Goal: Transaction & Acquisition: Purchase product/service

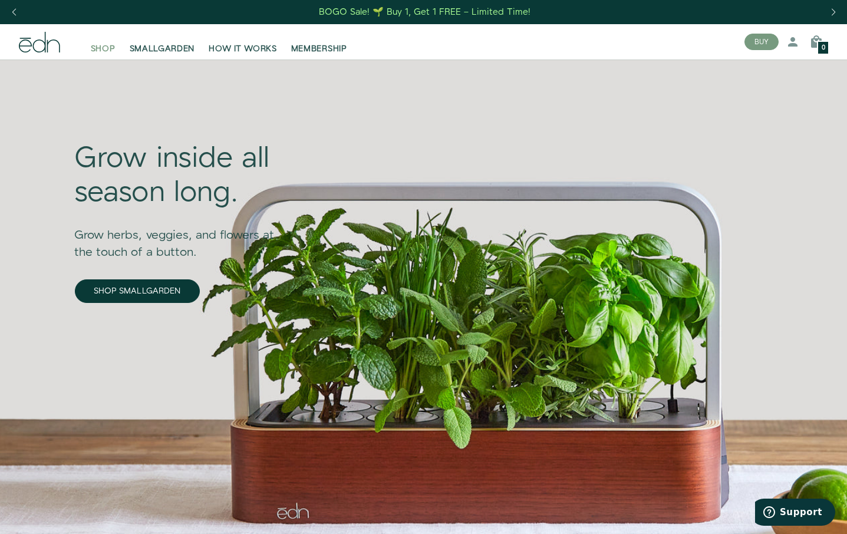
click at [106, 46] on span "SHOP" at bounding box center [103, 49] width 25 height 12
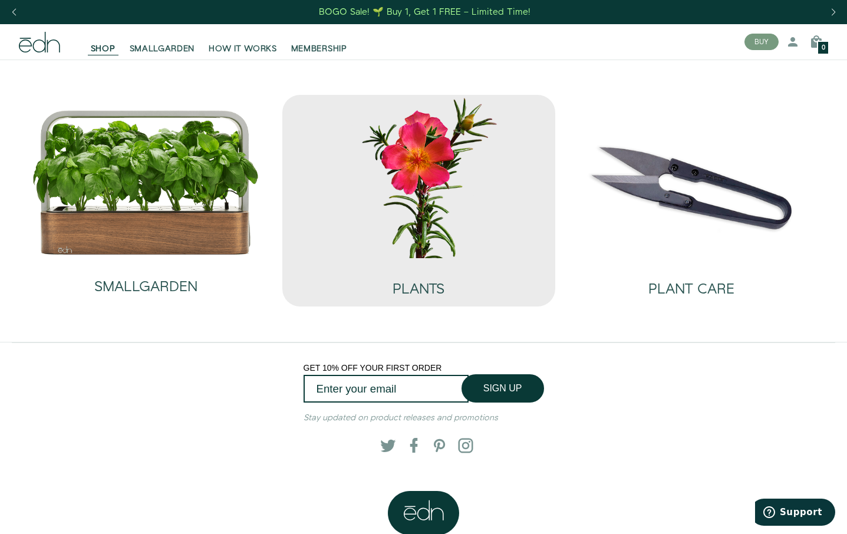
click at [413, 236] on img at bounding box center [419, 176] width 254 height 163
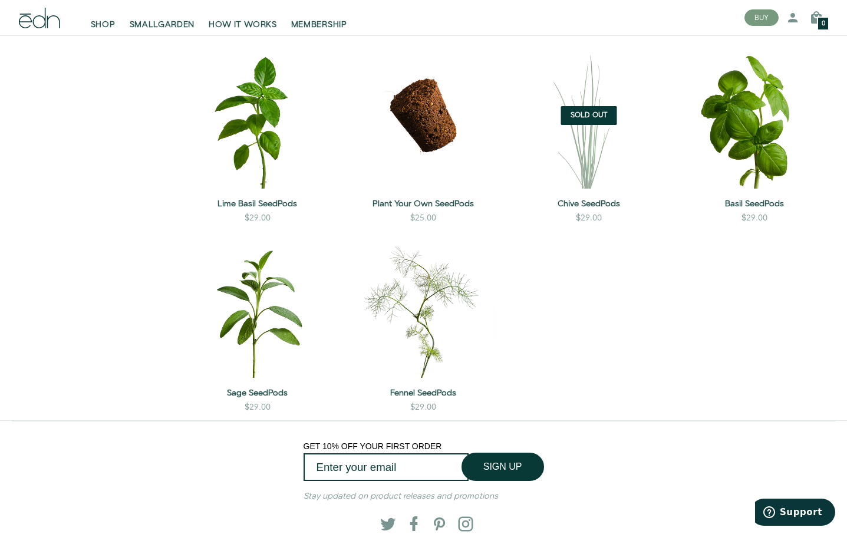
scroll to position [956, 0]
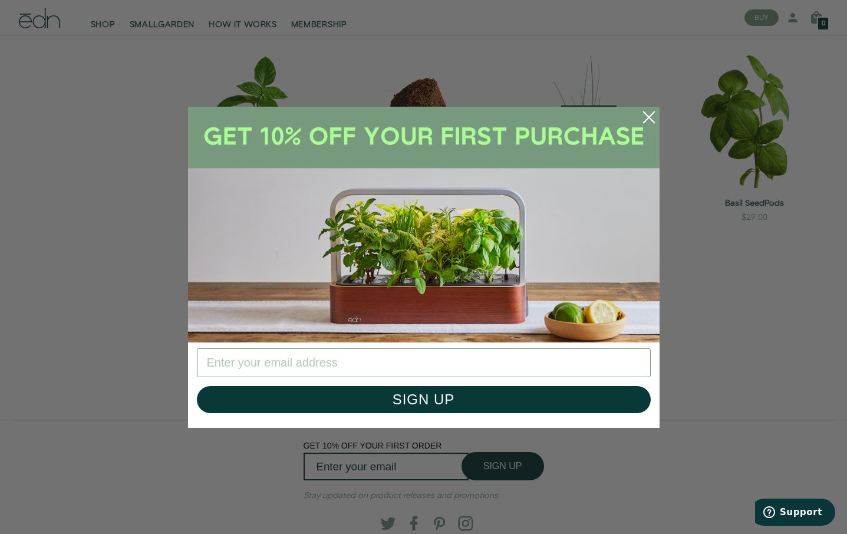
click at [648, 111] on circle "Close dialog" at bounding box center [649, 117] width 26 height 26
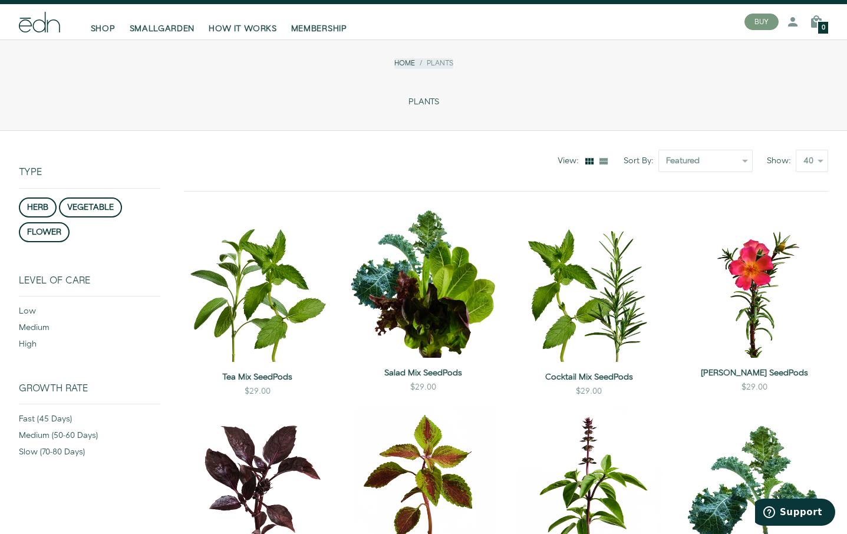
scroll to position [0, 0]
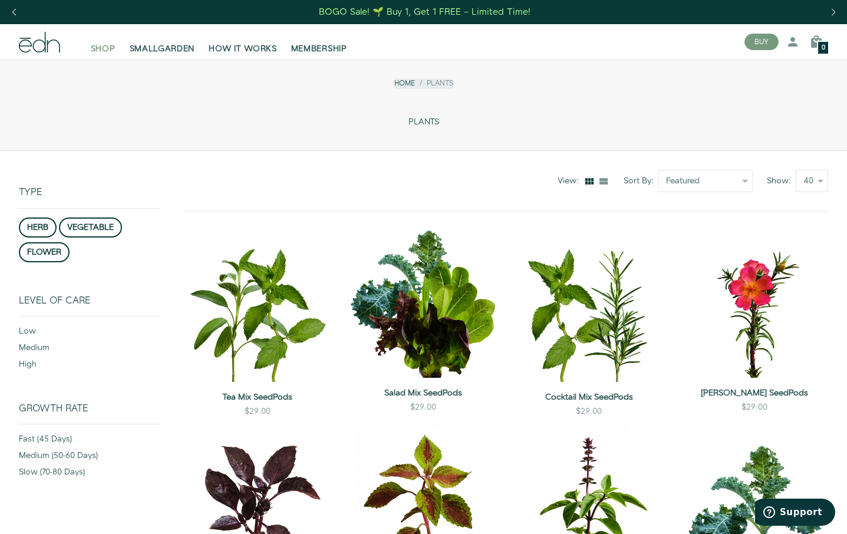
click at [107, 45] on span "SHOP" at bounding box center [103, 49] width 25 height 12
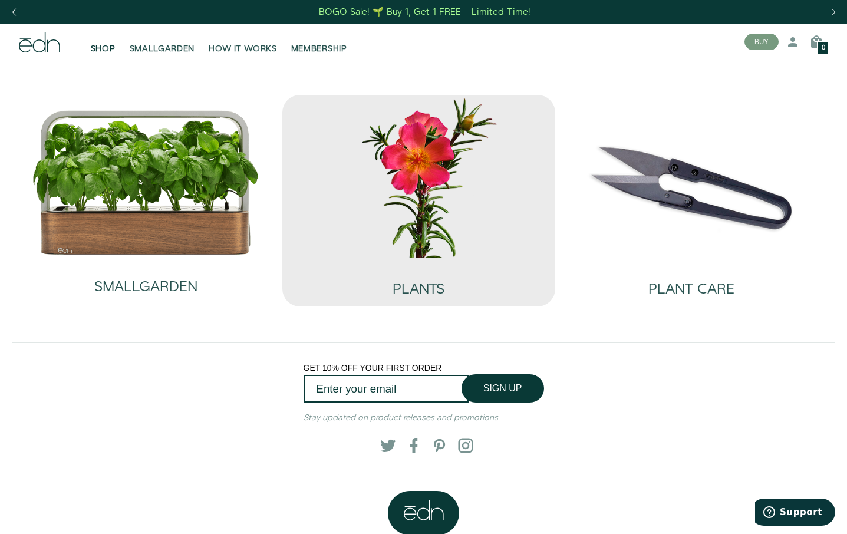
click at [420, 216] on img at bounding box center [419, 176] width 254 height 163
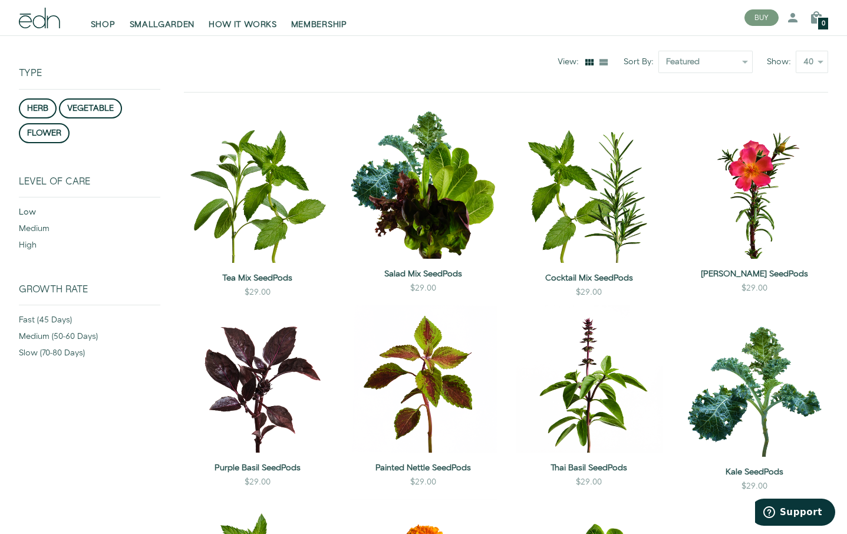
scroll to position [129, 0]
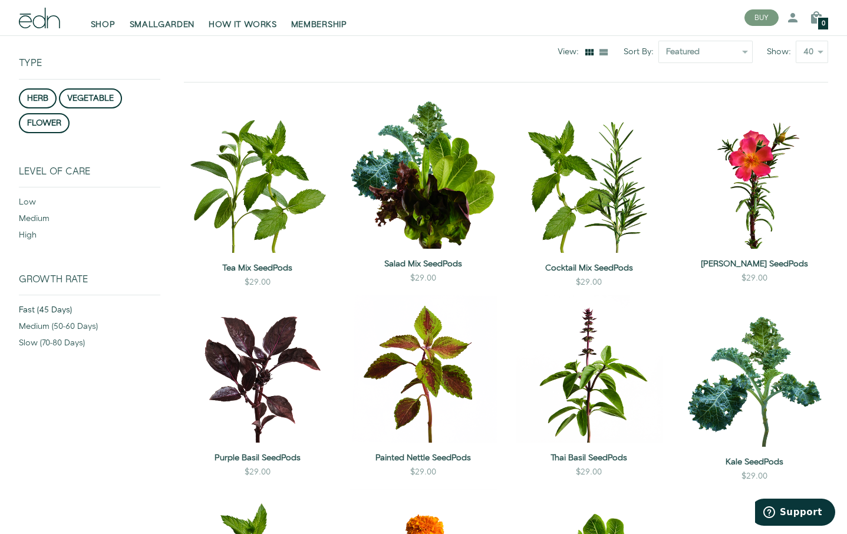
click at [49, 309] on div "fast (45 days)" at bounding box center [89, 312] width 141 height 17
